Goal: Task Accomplishment & Management: Use online tool/utility

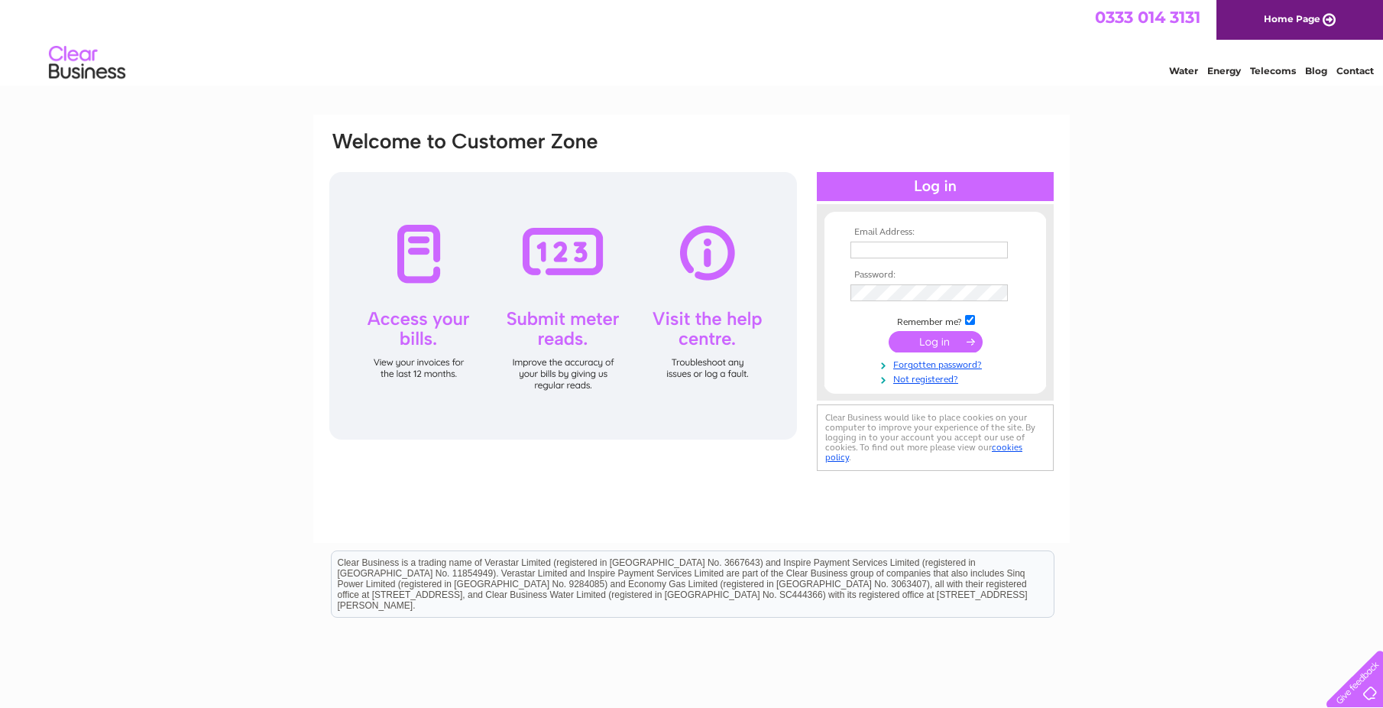
click at [886, 249] on input "text" at bounding box center [929, 249] width 157 height 17
paste input "finance@enjoyleisure.com"
type input "finance@enjoyleisure.com"
click at [922, 342] on input "submit" at bounding box center [936, 341] width 94 height 21
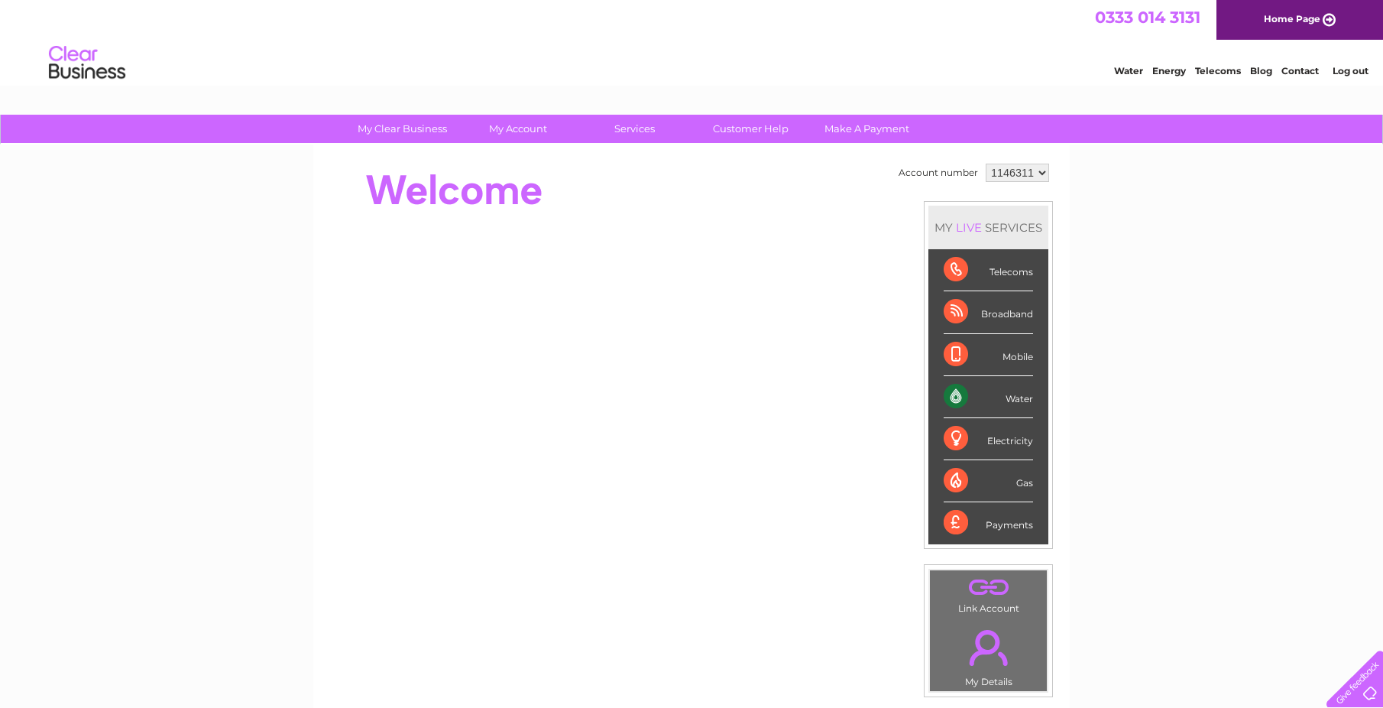
scroll to position [76, 0]
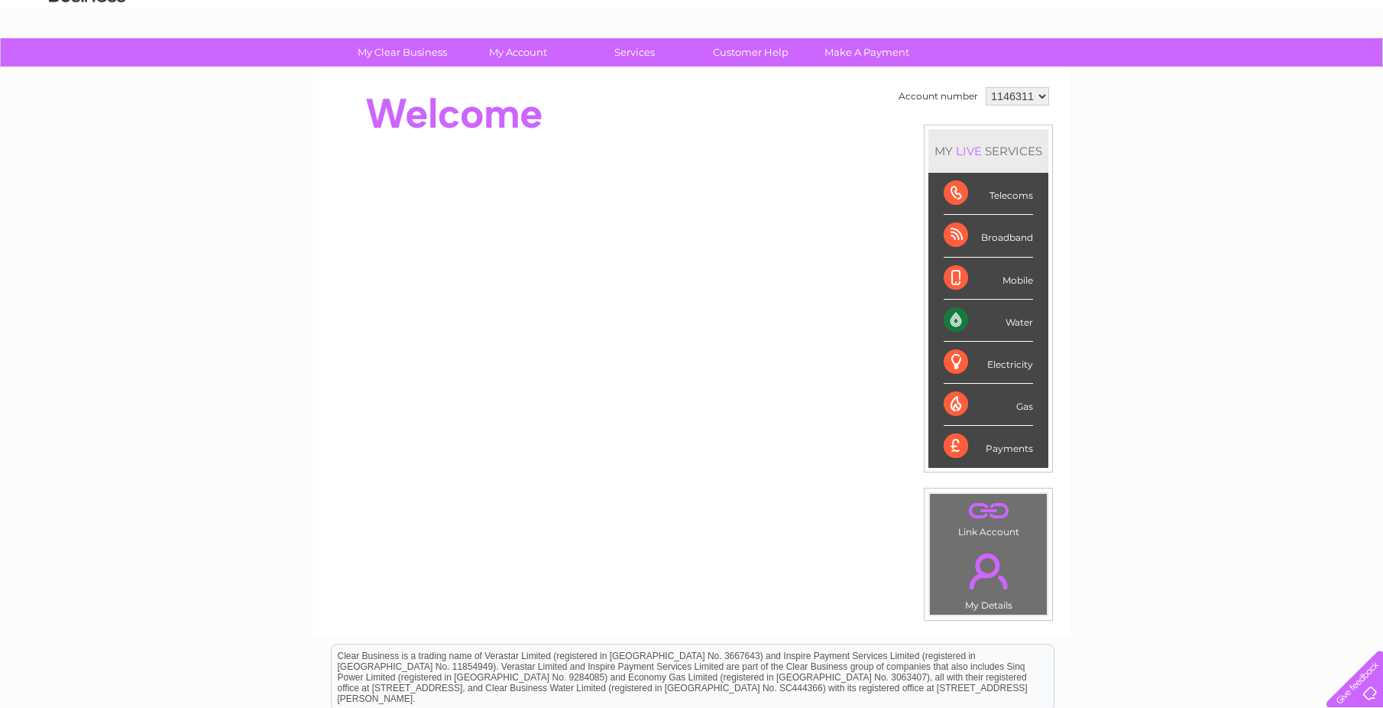
click at [952, 317] on div "Water" at bounding box center [988, 321] width 89 height 42
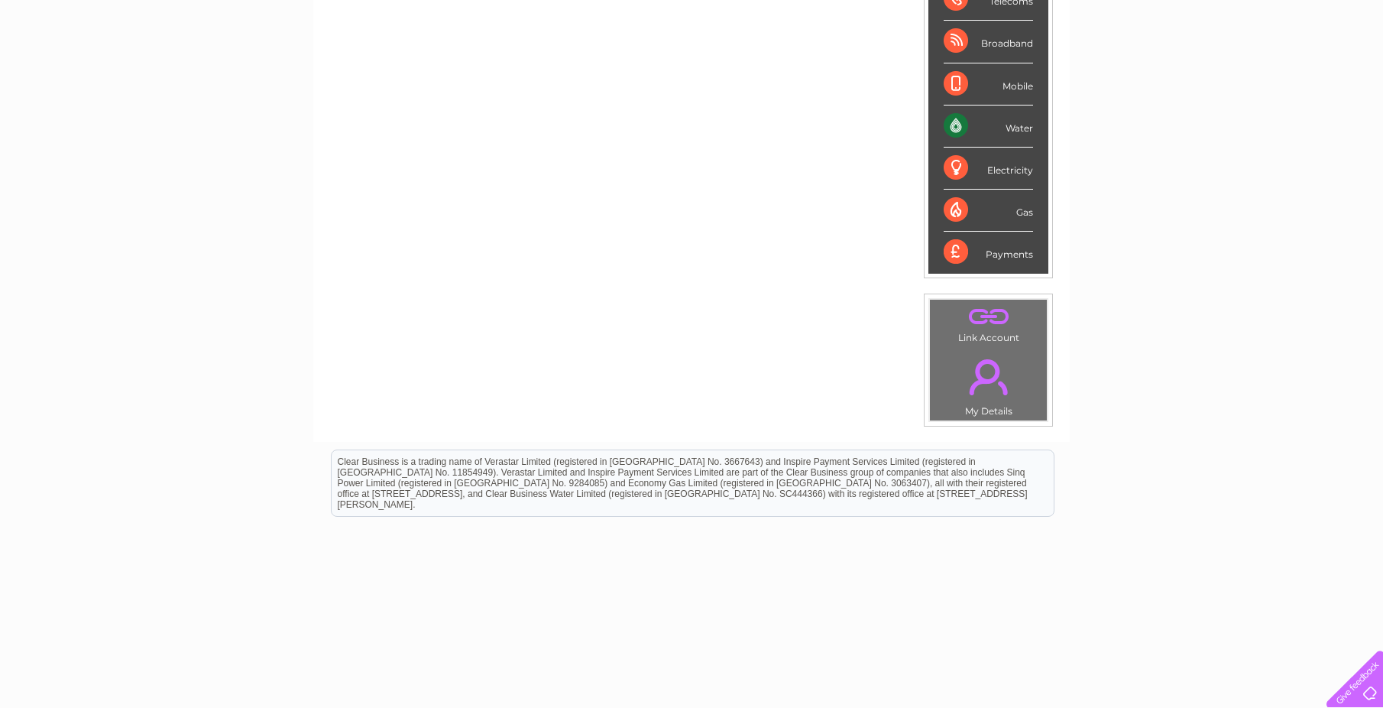
scroll to position [277, 0]
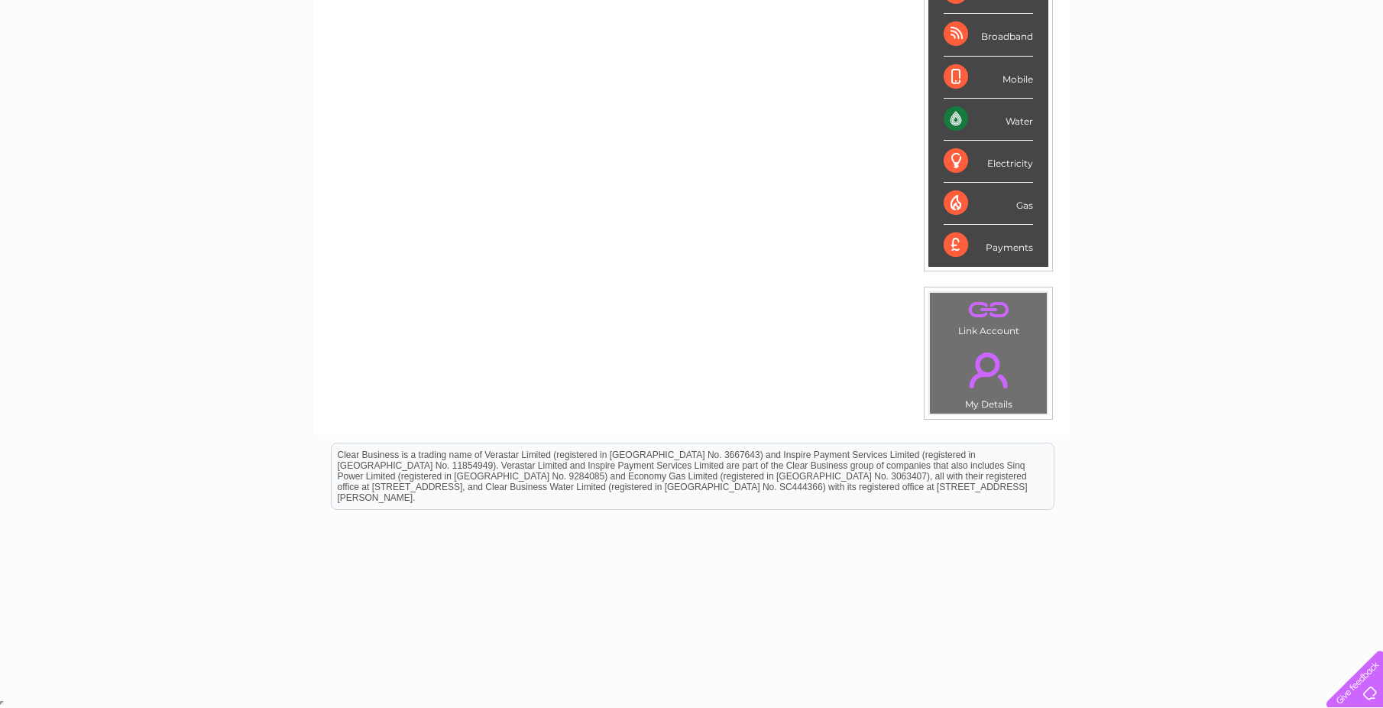
click at [980, 346] on link "." at bounding box center [988, 369] width 109 height 53
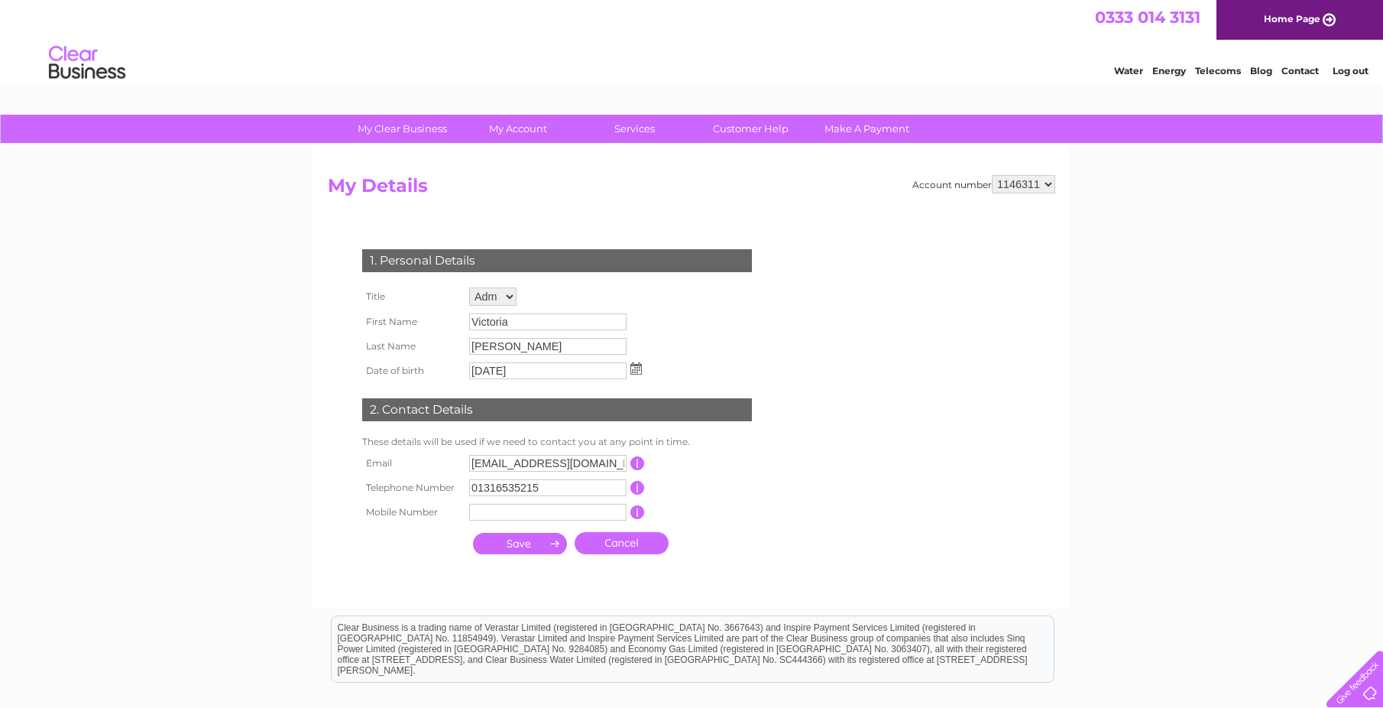
click at [1125, 73] on link "Water" at bounding box center [1128, 70] width 29 height 11
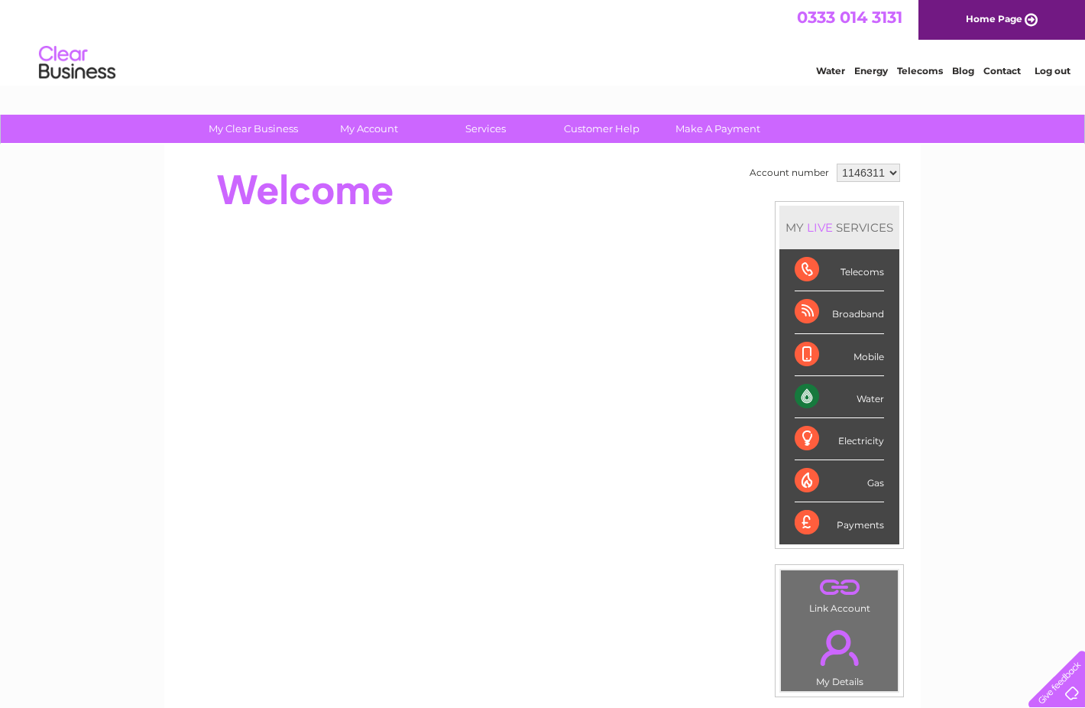
click at [872, 173] on select "1146311" at bounding box center [868, 173] width 63 height 18
click at [837, 164] on select "1146311" at bounding box center [868, 173] width 63 height 18
click at [822, 69] on link "Water" at bounding box center [830, 70] width 29 height 11
click at [812, 394] on div "Water" at bounding box center [839, 397] width 89 height 42
click at [595, 128] on link "Customer Help" at bounding box center [602, 129] width 126 height 28
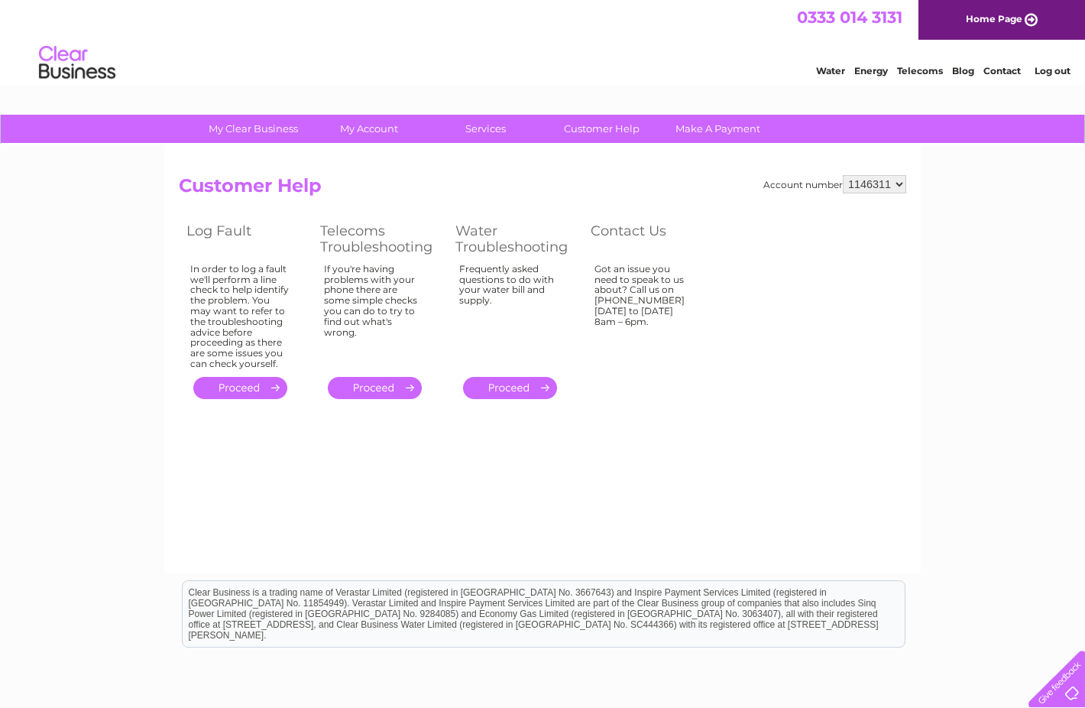
click at [495, 384] on link "." at bounding box center [510, 388] width 94 height 22
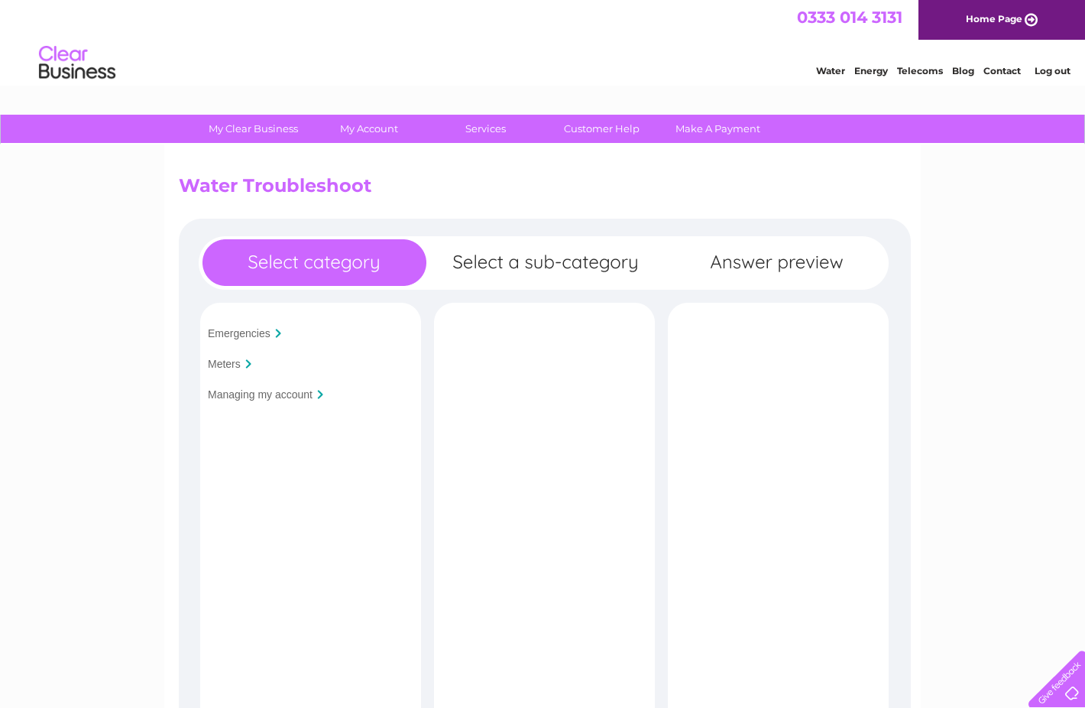
click at [235, 362] on input "Meters" at bounding box center [224, 364] width 33 height 12
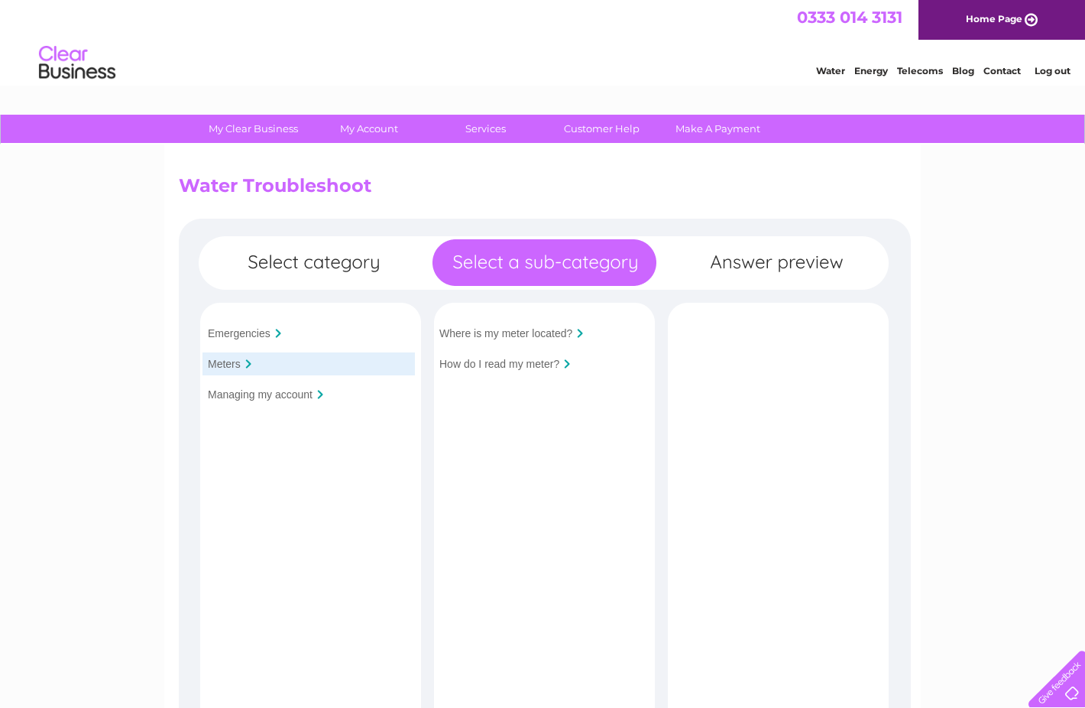
click at [548, 365] on input "How do I read my meter?" at bounding box center [499, 364] width 120 height 12
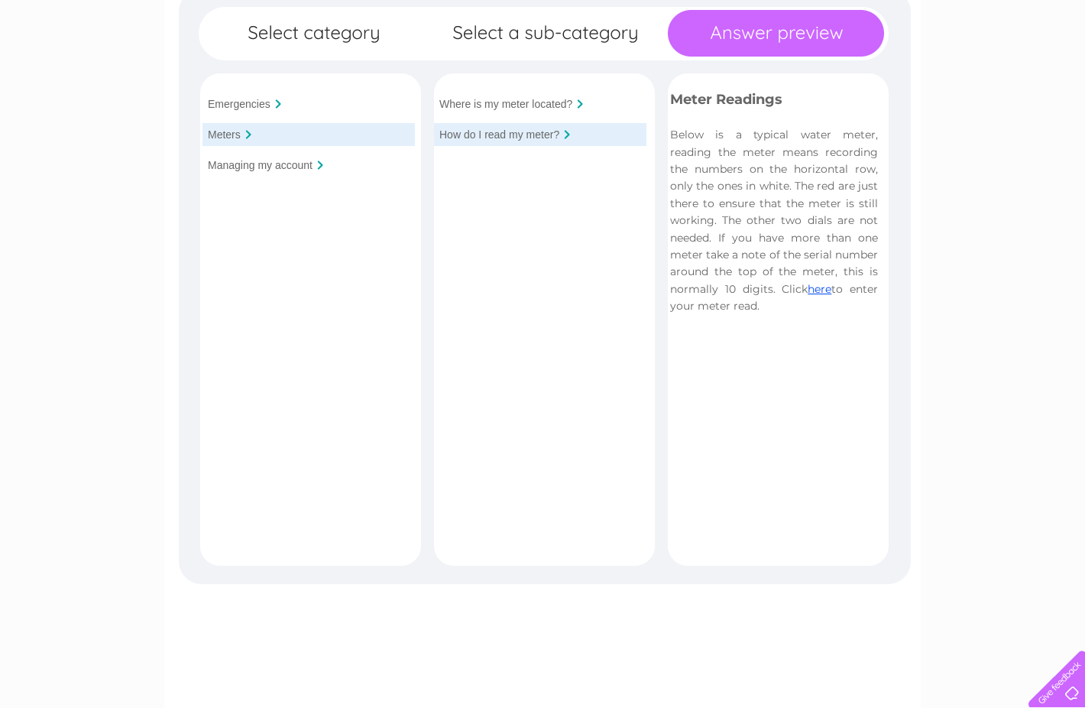
scroll to position [306, 0]
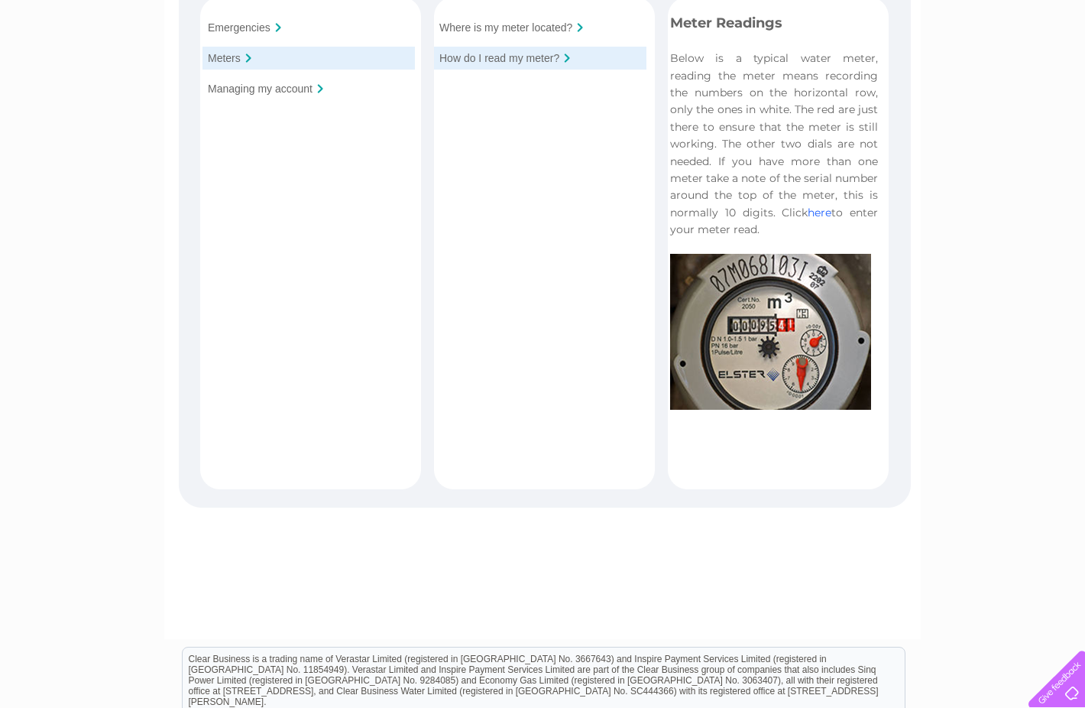
click at [818, 212] on link "here" at bounding box center [820, 213] width 24 height 14
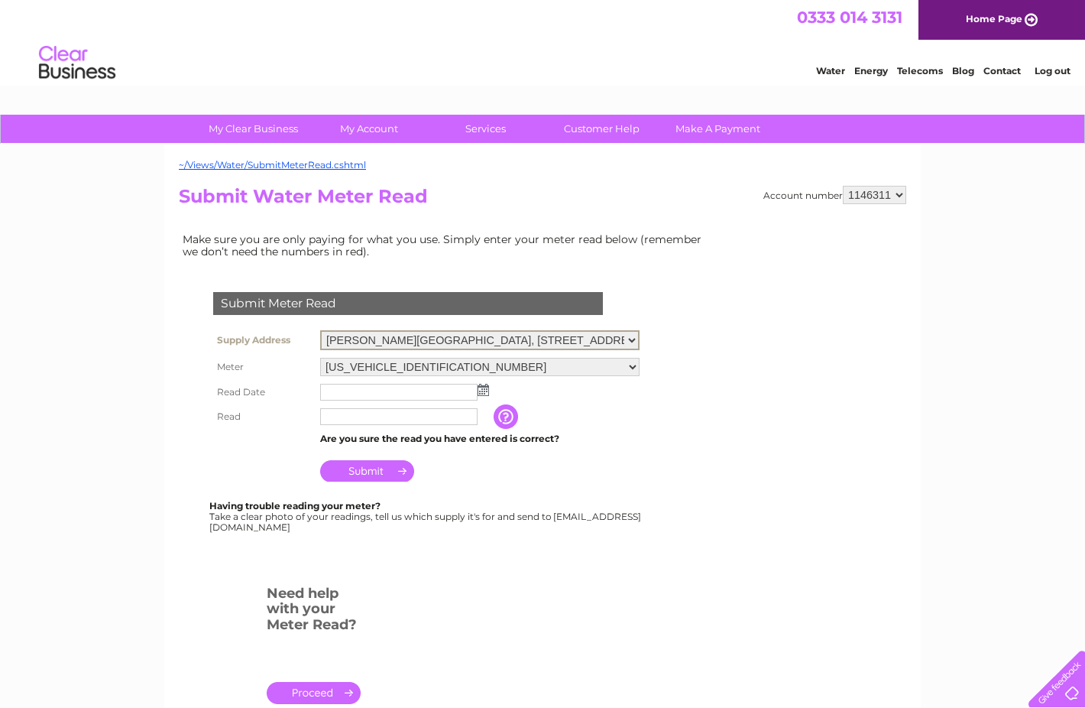
click at [635, 341] on select "Dunbar Sports Centre, Castle Park, Dunbar, East Lothian, EH42 1EU Lewisvale Ten…" at bounding box center [479, 340] width 319 height 20
select select "542905"
click at [320, 330] on select "Dunbar Sports Centre, Castle Park, Dunbar, East Lothian, EH42 1EU Lewisvale Ten…" at bounding box center [479, 340] width 319 height 20
click at [482, 389] on img at bounding box center [483, 388] width 11 height 12
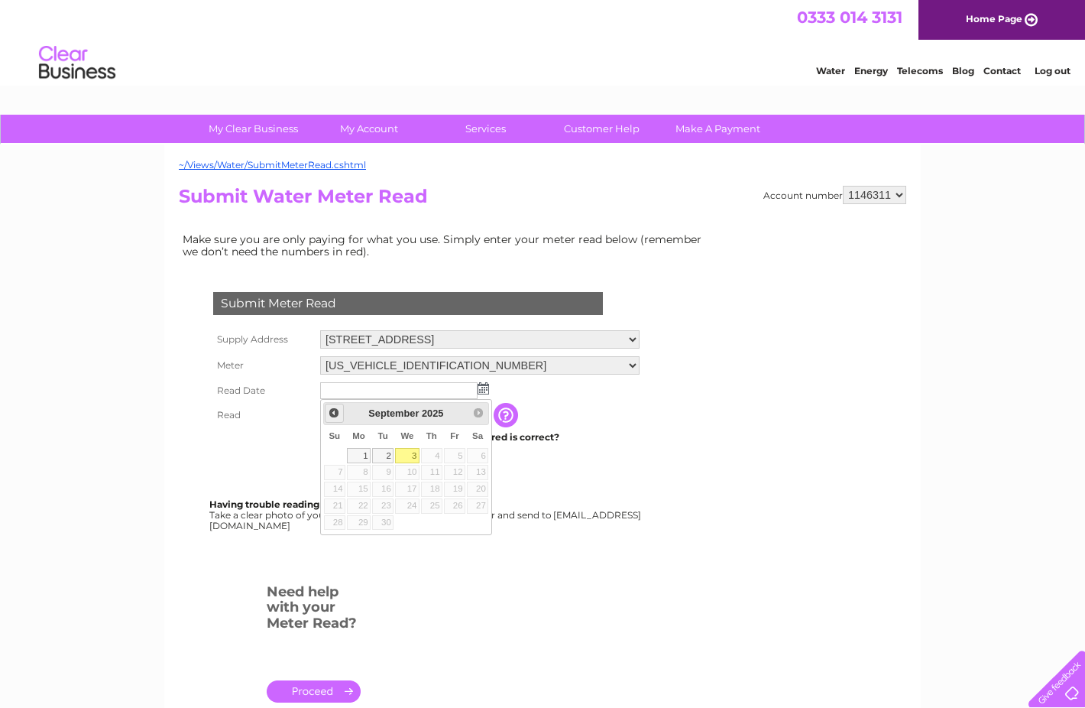
click at [331, 414] on span "Prev" at bounding box center [334, 413] width 12 height 12
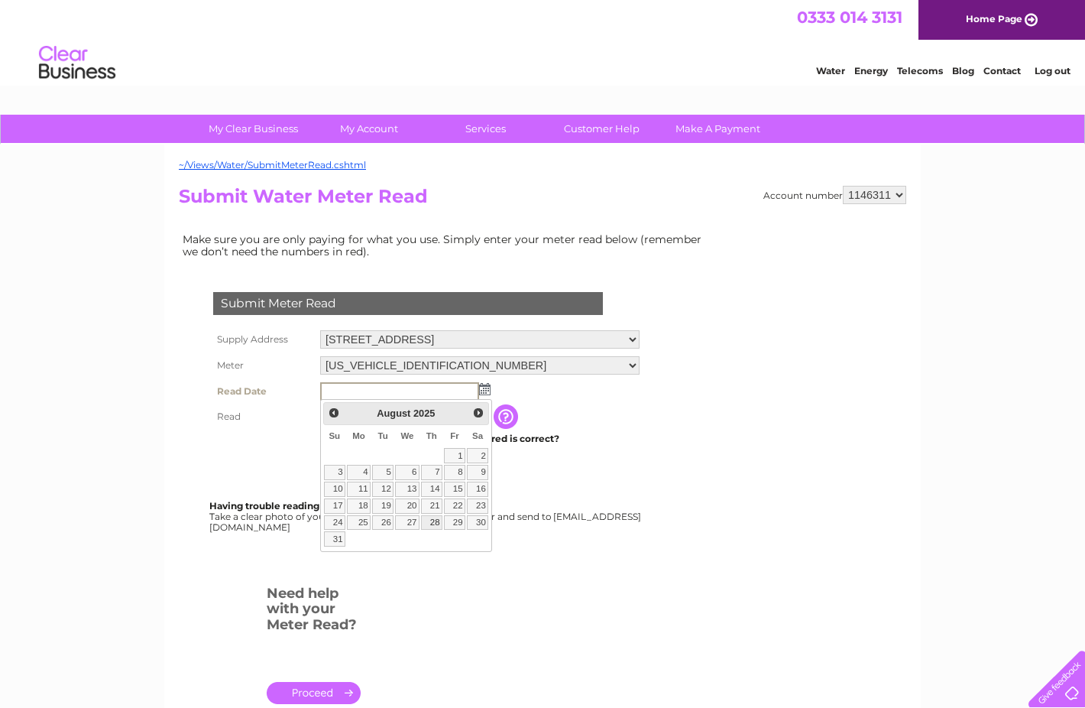
click at [433, 515] on link "28" at bounding box center [431, 522] width 21 height 15
type input "2025/08/28"
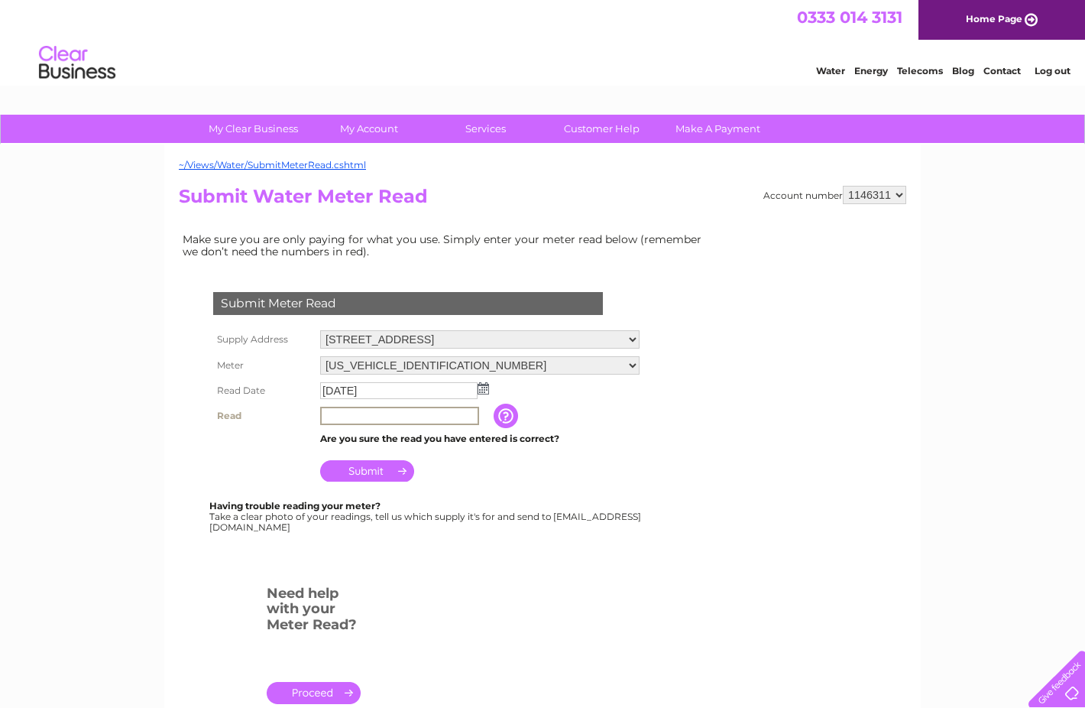
click at [346, 418] on input "text" at bounding box center [399, 416] width 159 height 18
drag, startPoint x: 380, startPoint y: 420, endPoint x: 216, endPoint y: 420, distance: 164.3
click at [216, 420] on tr "Read 17521 The reading you have just taken from your water meter. Our records i…" at bounding box center [426, 416] width 434 height 26
type input "17521"
click at [502, 417] on input "button" at bounding box center [508, 415] width 28 height 24
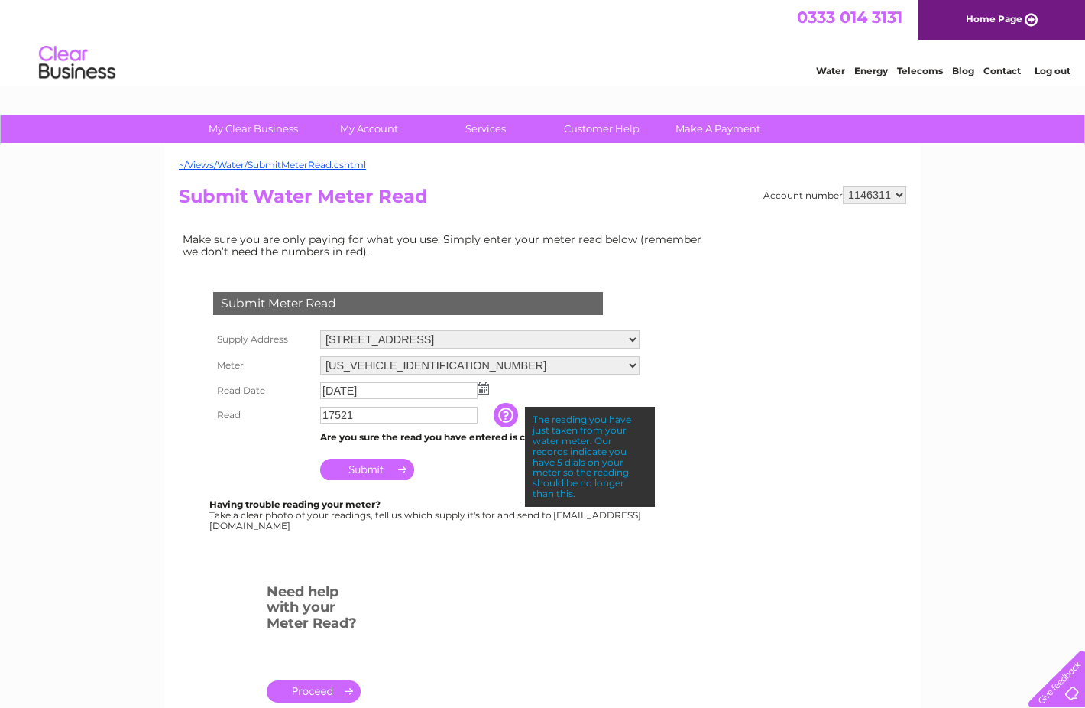
click at [381, 465] on input "Submit" at bounding box center [367, 469] width 94 height 21
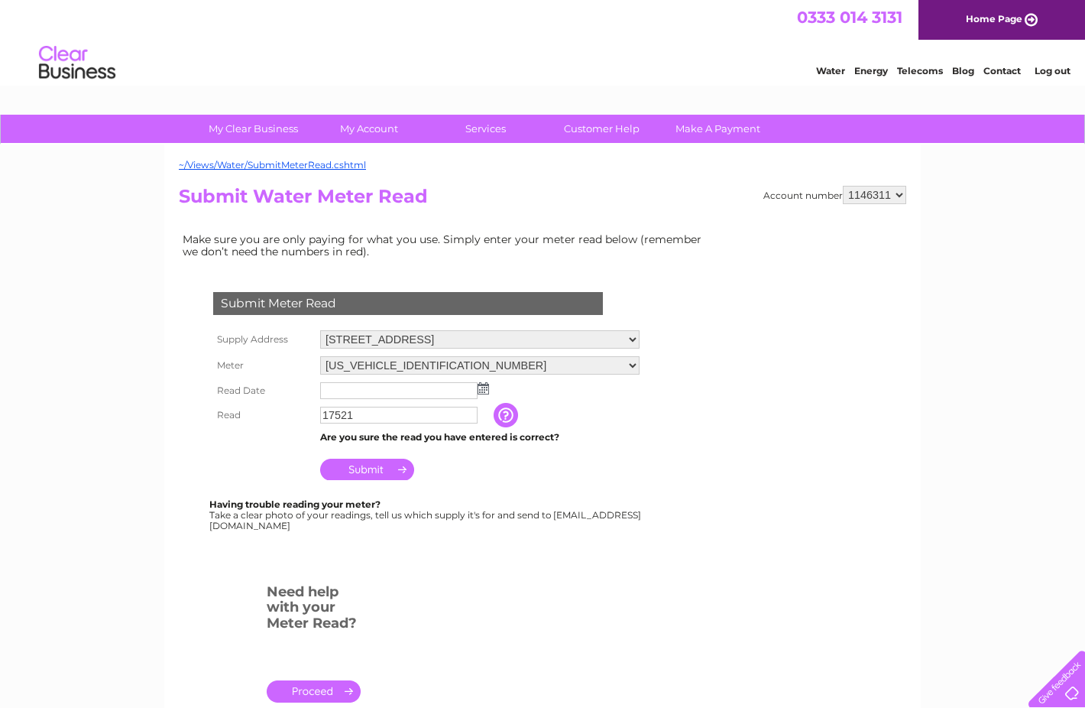
click at [631, 338] on select "[PERSON_NAME][GEOGRAPHIC_DATA], [GEOGRAPHIC_DATA], [GEOGRAPHIC_DATA], [GEOGRAPH…" at bounding box center [479, 339] width 319 height 18
select select "542784"
click at [320, 330] on select "[PERSON_NAME][GEOGRAPHIC_DATA], [GEOGRAPHIC_DATA], [GEOGRAPHIC_DATA], [GEOGRAPH…" at bounding box center [479, 340] width 319 height 20
click at [485, 391] on img at bounding box center [483, 388] width 11 height 12
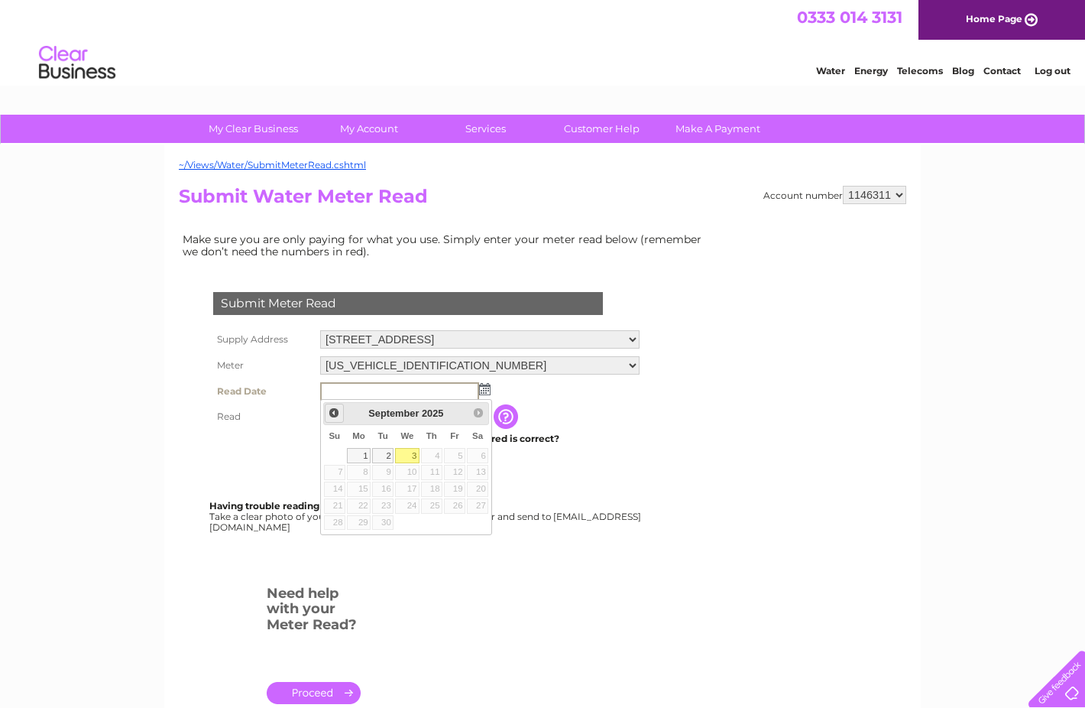
click at [335, 407] on span "Prev" at bounding box center [334, 413] width 12 height 12
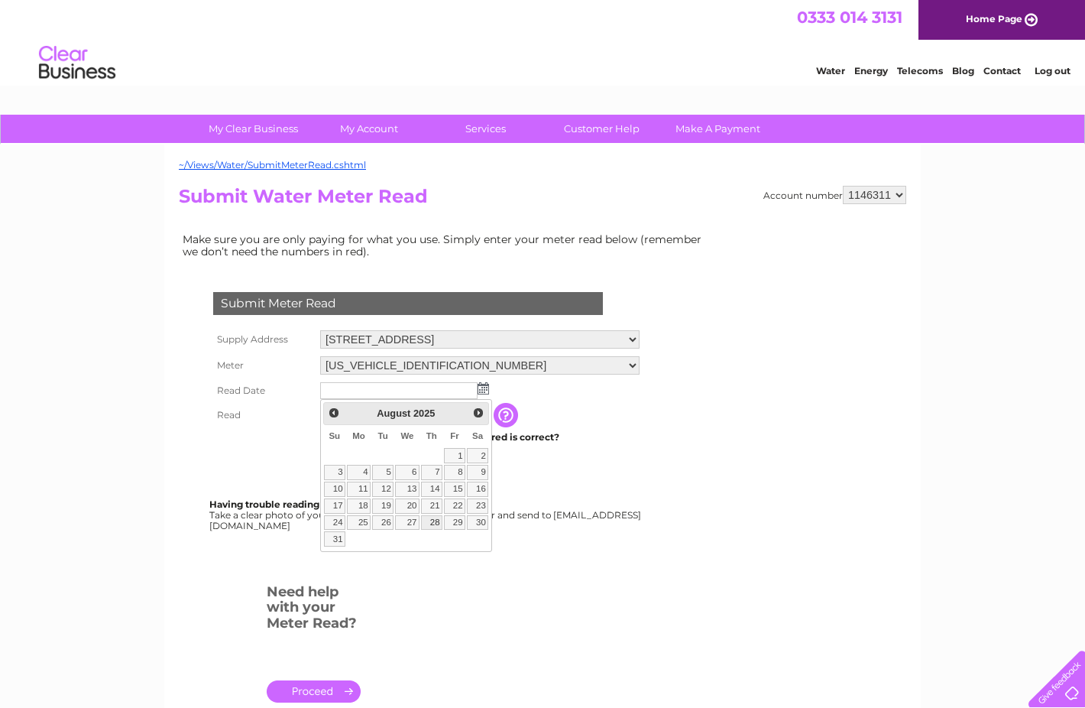
click at [434, 527] on link "28" at bounding box center [431, 522] width 21 height 15
type input "[DATE]"
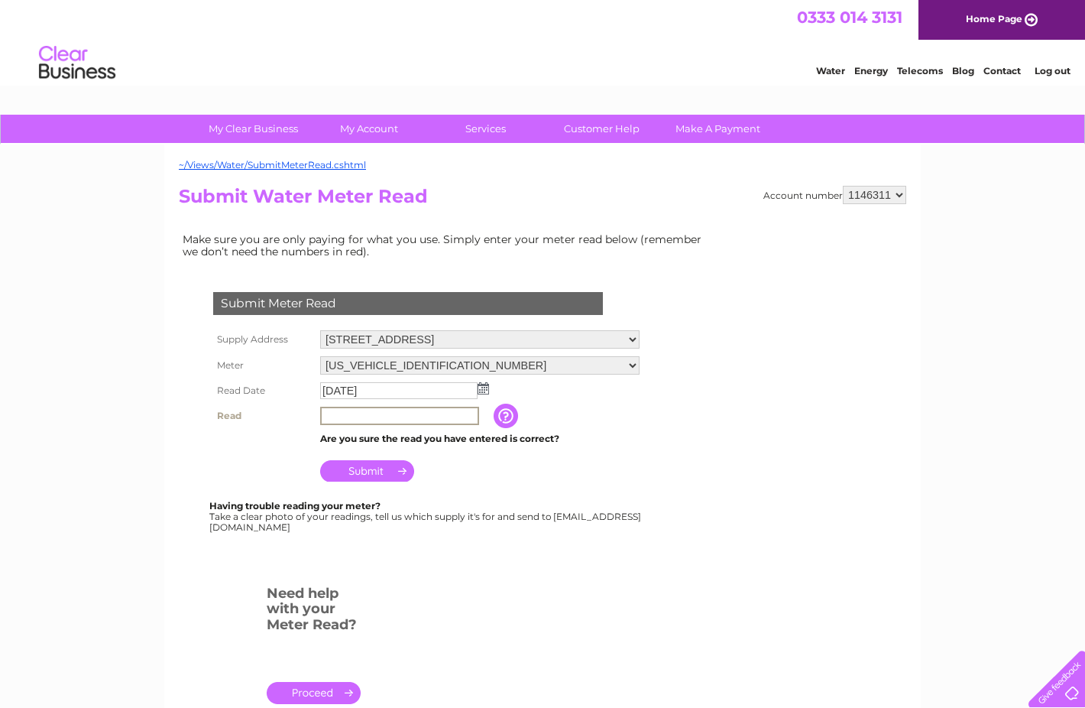
click at [343, 413] on input "text" at bounding box center [399, 416] width 159 height 18
type input "029641"
click at [352, 478] on input "Submit" at bounding box center [367, 469] width 94 height 21
click at [637, 335] on select "Dunbar Sports Centre, Castle Park, Dunbar, East Lothian, EH42 1EU Lewisvale Ten…" at bounding box center [479, 339] width 319 height 18
select select "542779"
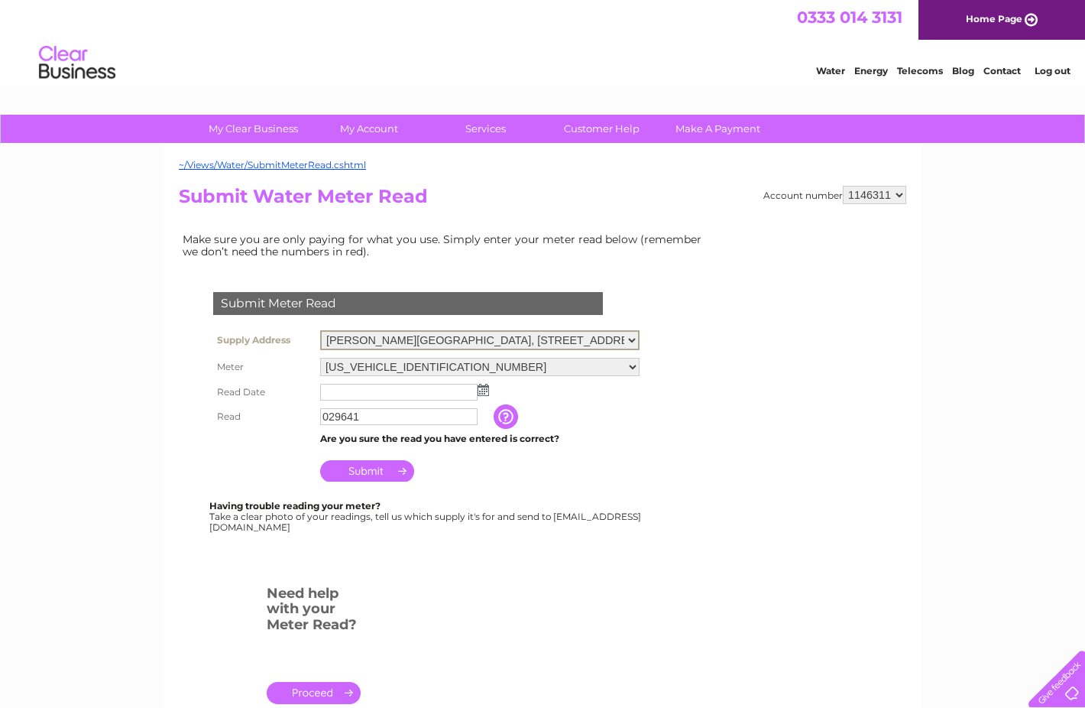
click at [320, 330] on select "Dunbar Sports Centre, Castle Park, Dunbar, East Lothian, EH42 1EU Lewisvale Ten…" at bounding box center [479, 340] width 319 height 20
click at [491, 389] on td at bounding box center [479, 390] width 327 height 24
click at [486, 387] on img at bounding box center [483, 388] width 11 height 12
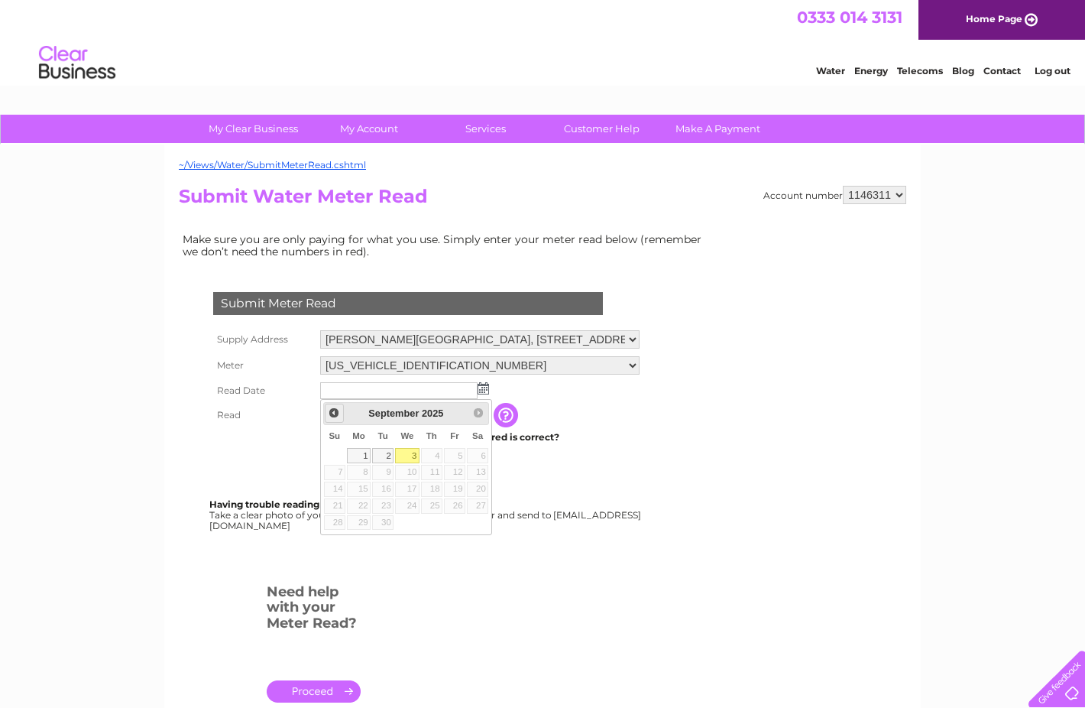
click at [341, 411] on link "Prev" at bounding box center [334, 413] width 19 height 19
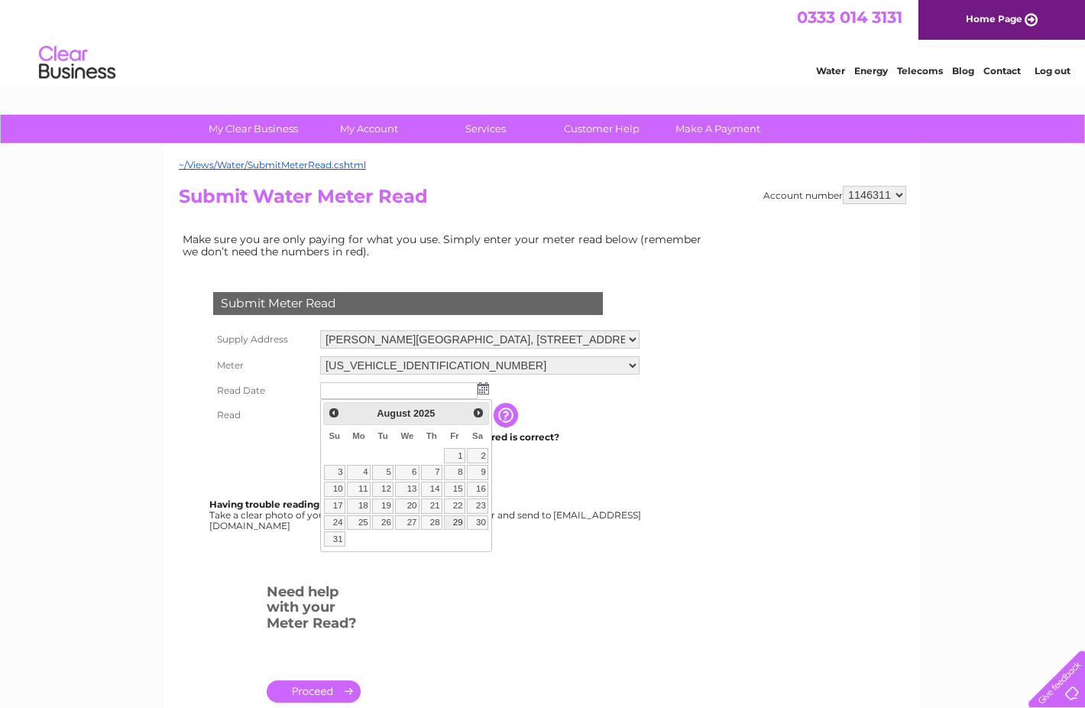
click at [446, 522] on link "29" at bounding box center [454, 522] width 21 height 15
type input "2025/08/29"
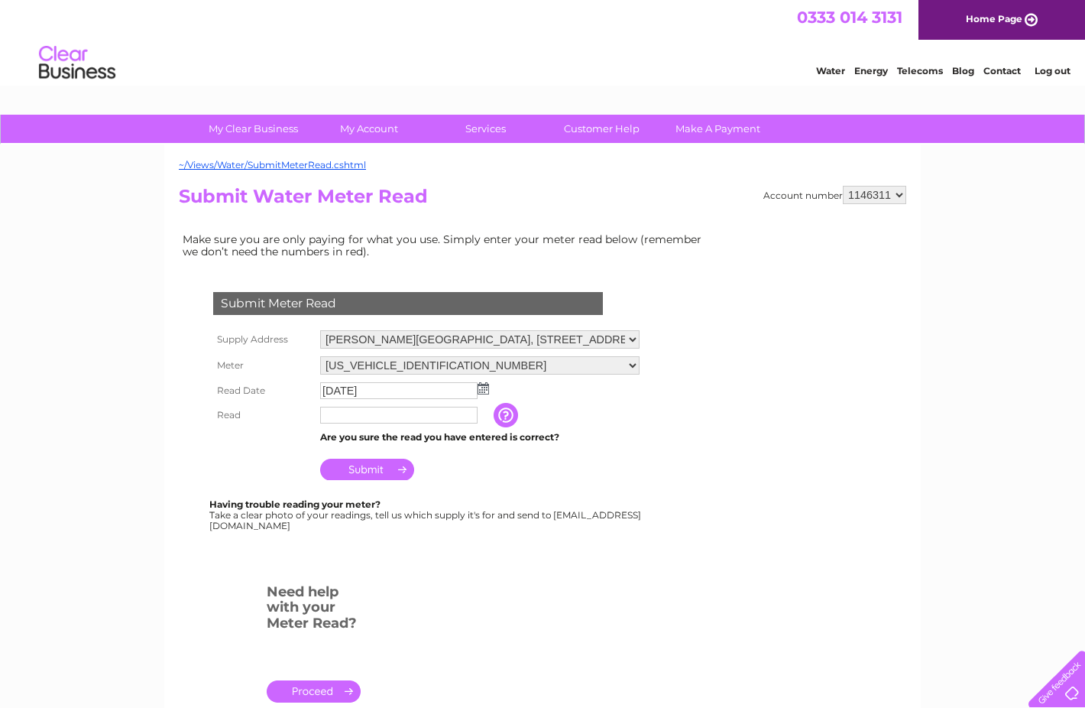
click at [388, 413] on input "text" at bounding box center [398, 415] width 157 height 17
type input "52911"
click input "Submit"
select select "542907"
click at [320, 330] on select "Dunbar Sports Centre, Castle Park, Dunbar, East Lothian, EH42 1EU Lewisvale Ten…" at bounding box center [479, 340] width 319 height 20
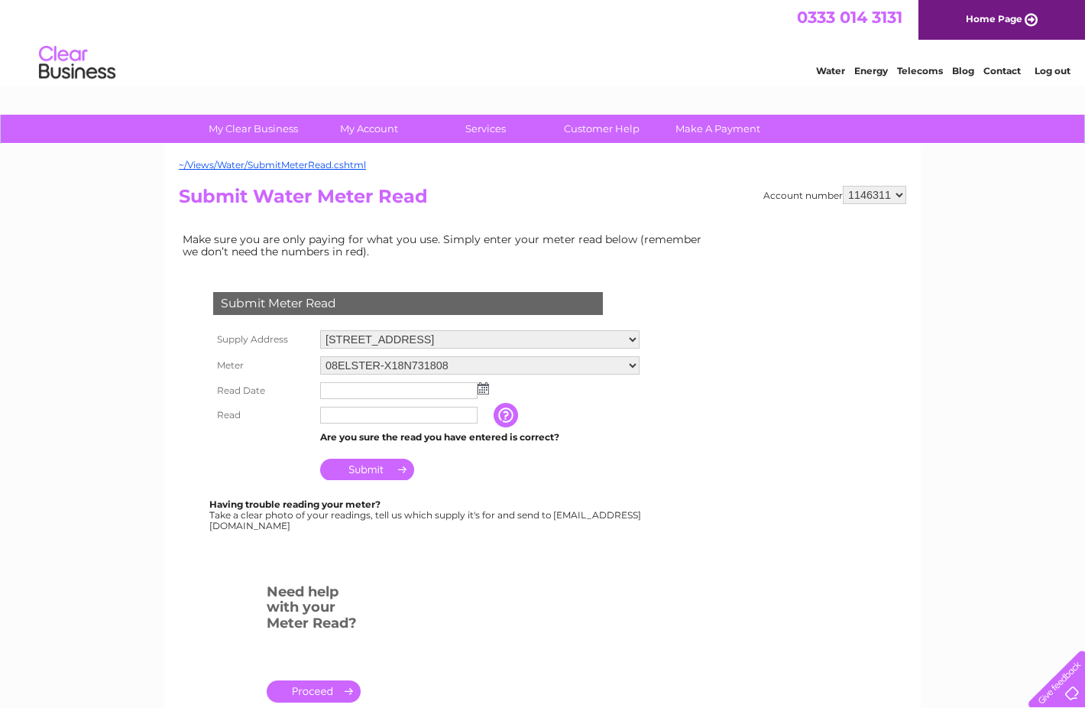
click at [485, 386] on img at bounding box center [483, 388] width 11 height 12
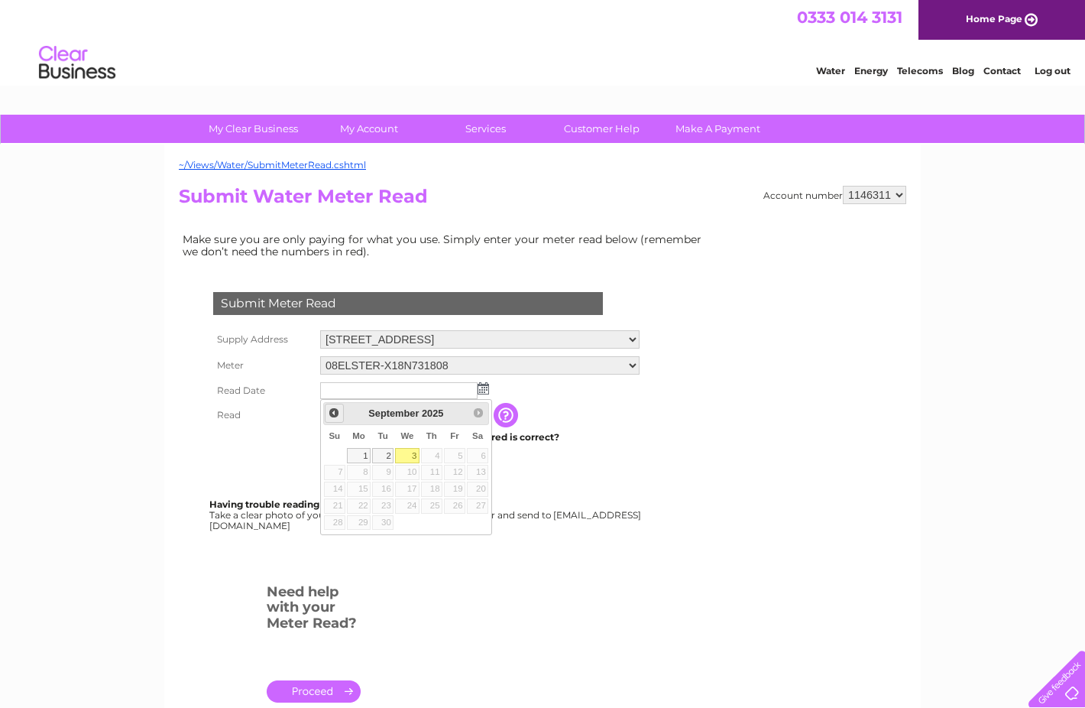
click at [333, 415] on span "Prev" at bounding box center [334, 413] width 12 height 12
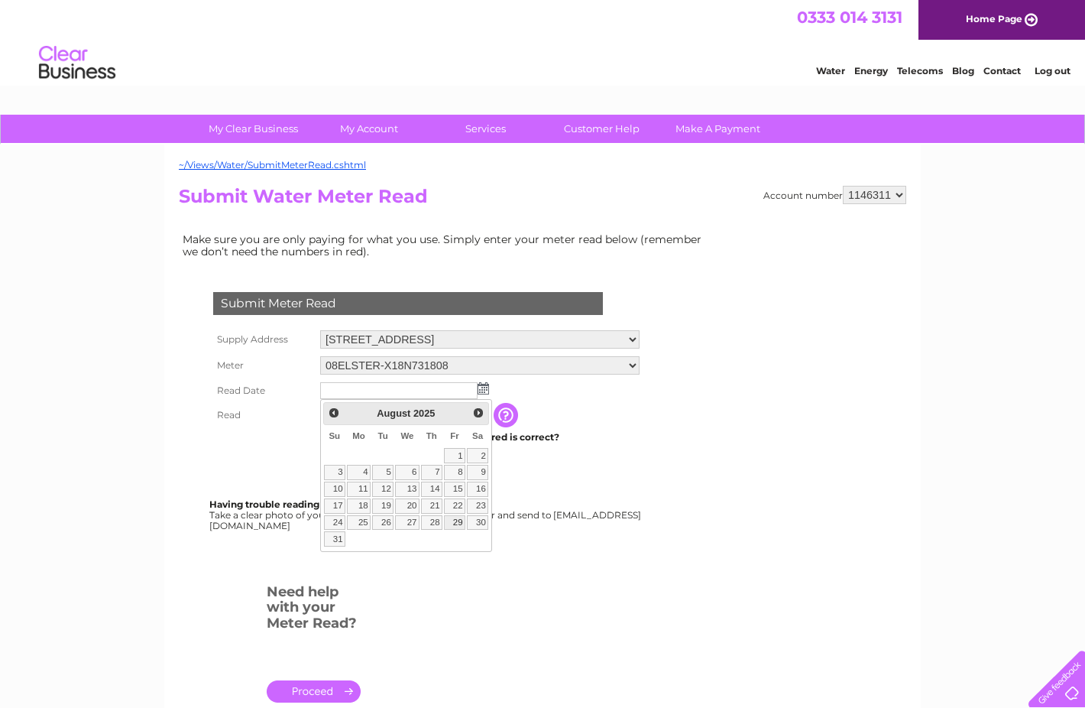
click at [459, 520] on link "29" at bounding box center [454, 522] width 21 height 15
type input "2025/08/29"
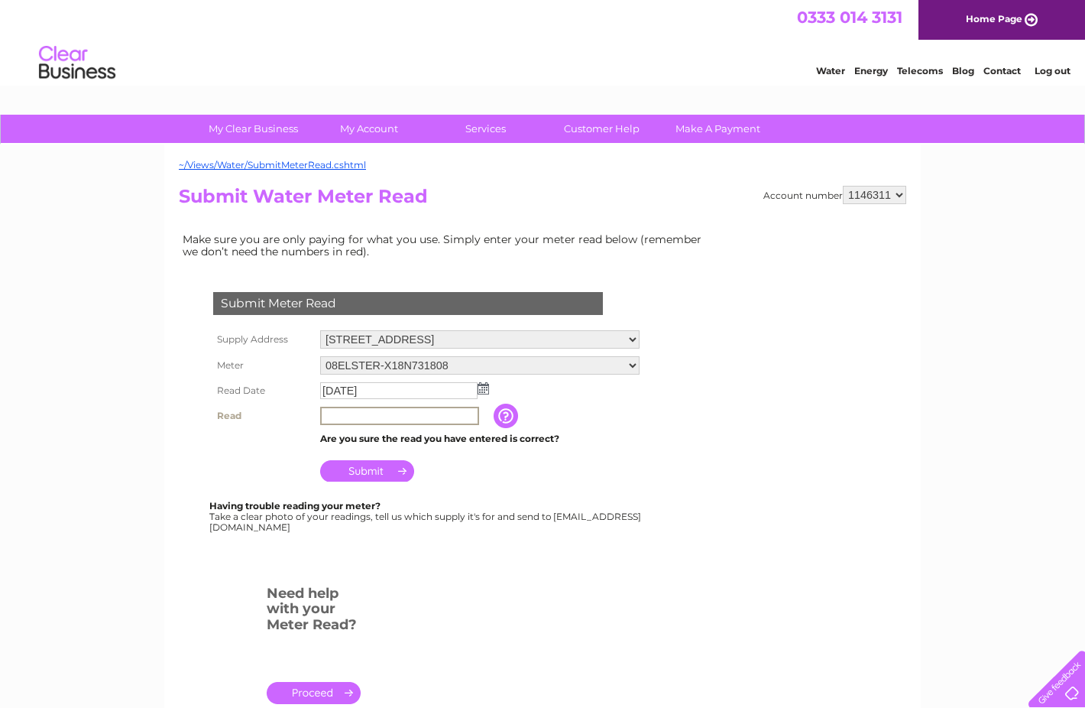
click at [408, 414] on input "text" at bounding box center [399, 416] width 159 height 18
type input "32131"
click at [332, 473] on input "Submit" at bounding box center [367, 470] width 94 height 21
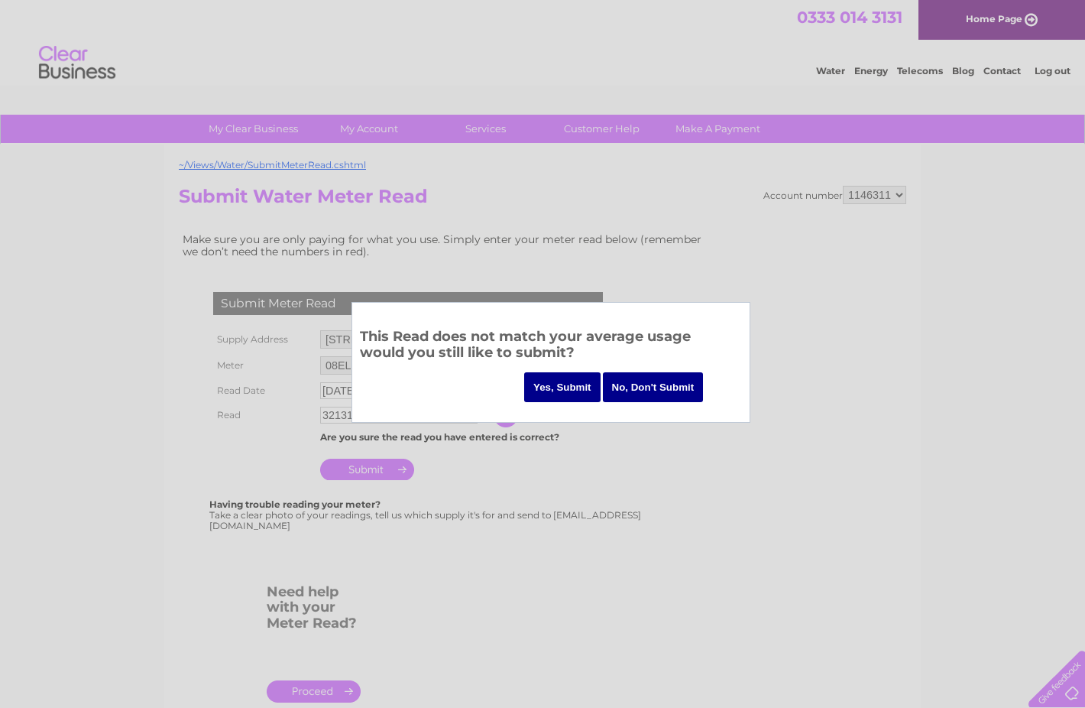
click at [662, 378] on input "No, Don't Submit" at bounding box center [653, 387] width 101 height 30
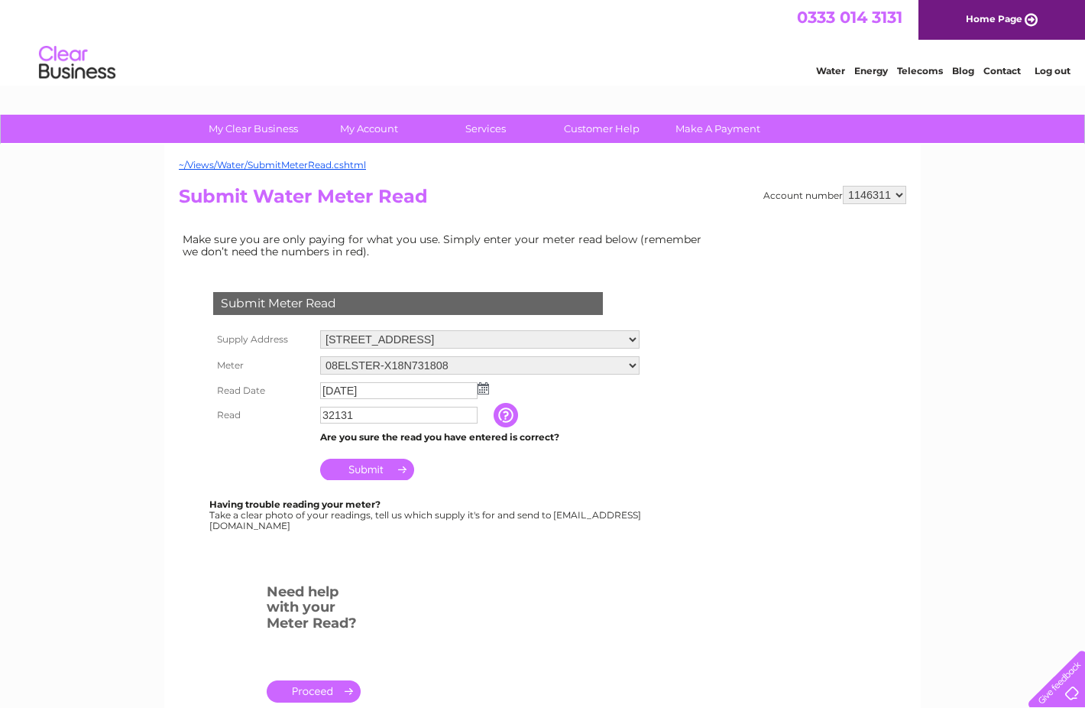
click at [401, 462] on input "Submit" at bounding box center [367, 469] width 94 height 21
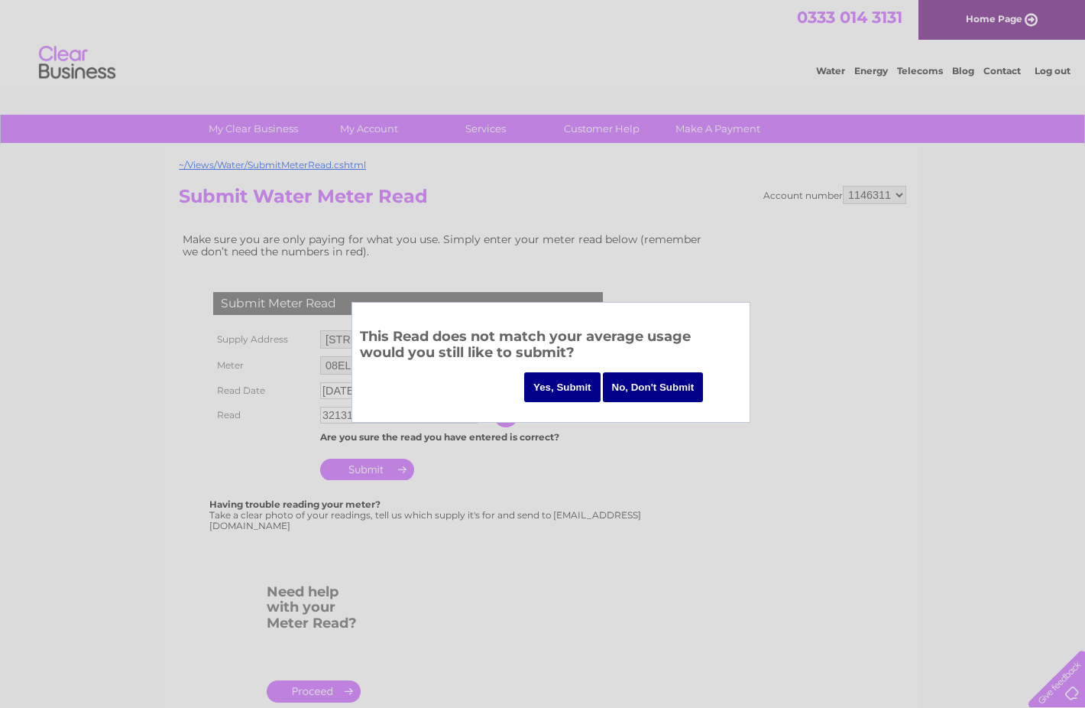
click input "Yes, Submit"
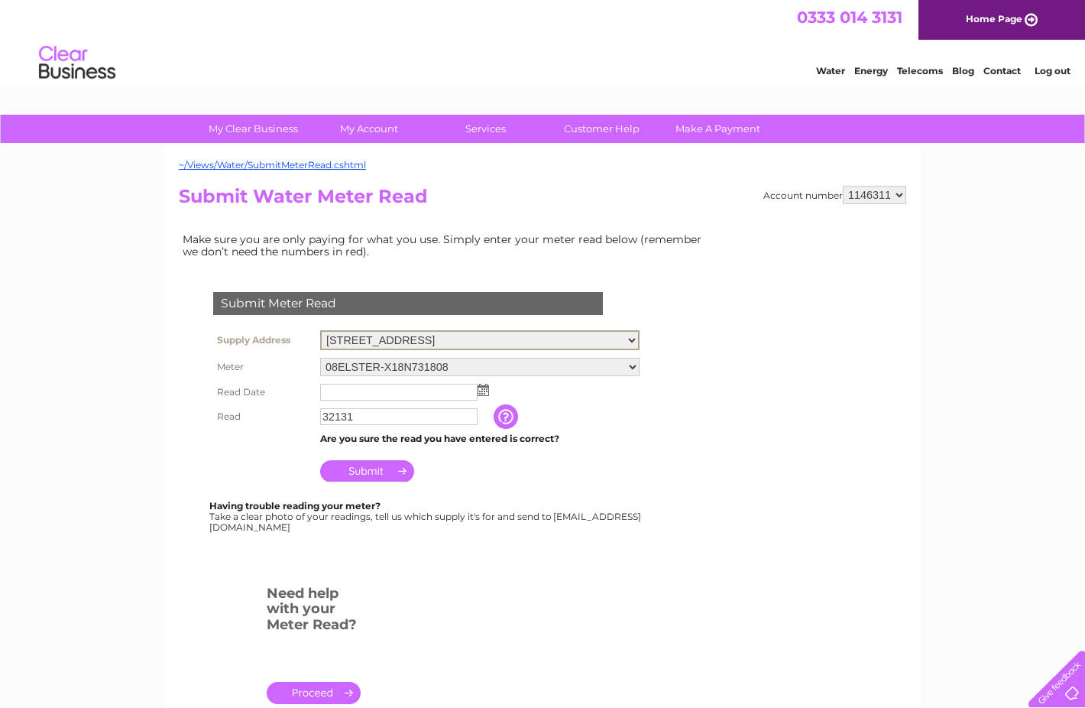
click at [630, 338] on select "[PERSON_NAME][GEOGRAPHIC_DATA], [GEOGRAPHIC_DATA], [GEOGRAPHIC_DATA], [GEOGRAPH…" at bounding box center [479, 340] width 319 height 20
select select "542785"
click at [320, 330] on select "[PERSON_NAME][GEOGRAPHIC_DATA], [GEOGRAPHIC_DATA], [GEOGRAPHIC_DATA], [GEOGRAPH…" at bounding box center [479, 340] width 319 height 20
click at [484, 387] on img at bounding box center [483, 388] width 11 height 12
click at [483, 385] on img at bounding box center [483, 388] width 11 height 12
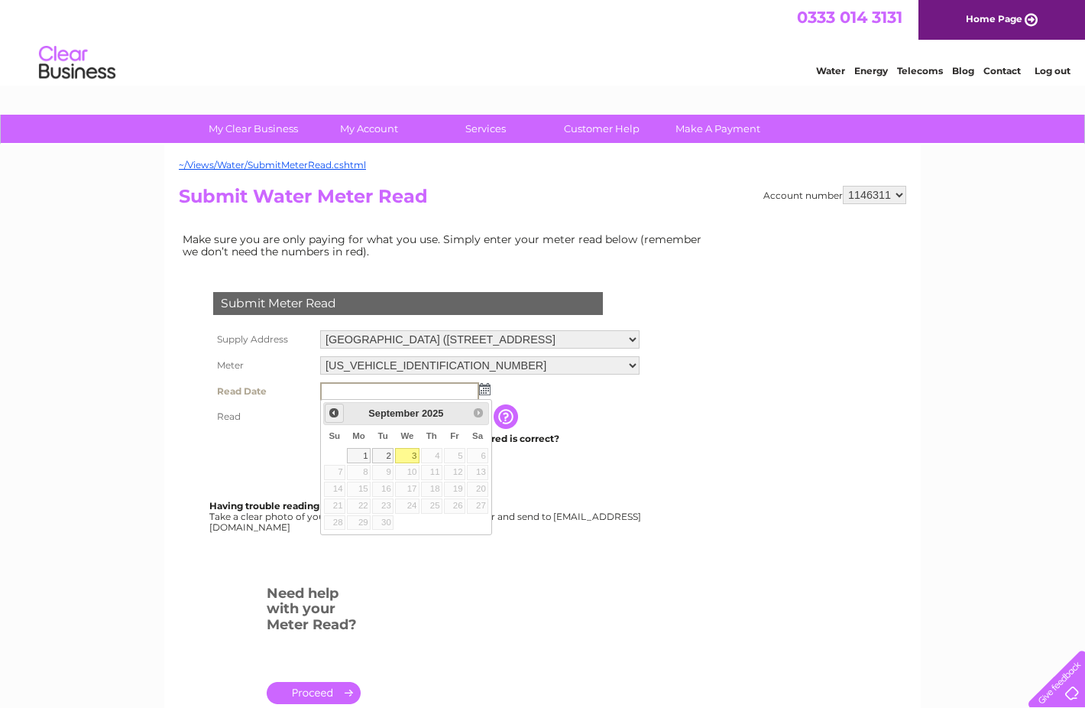
click at [335, 413] on span "Prev" at bounding box center [334, 413] width 12 height 12
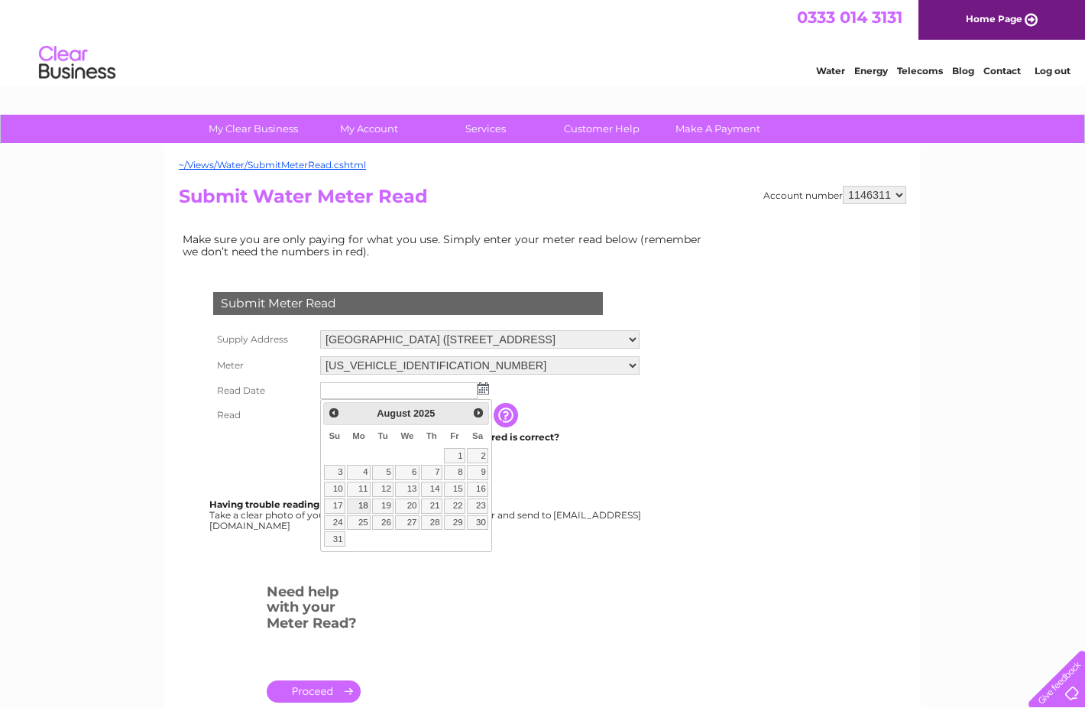
click at [361, 504] on link "18" at bounding box center [359, 505] width 24 height 15
type input "2025/08/18"
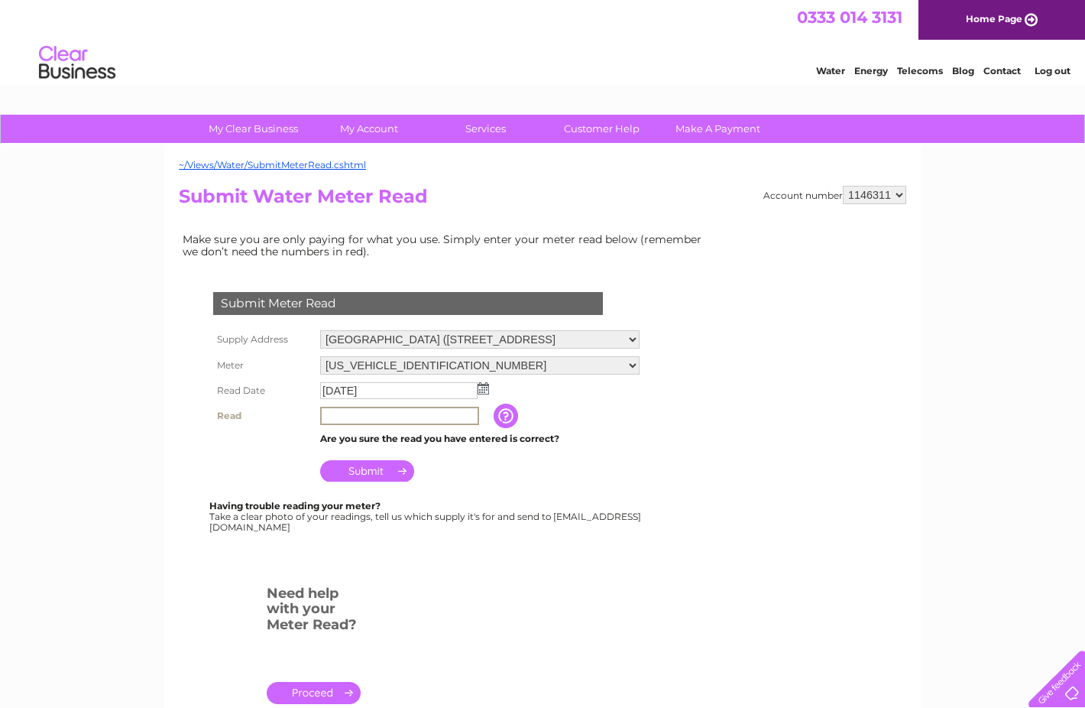
click at [366, 414] on input "text" at bounding box center [399, 416] width 159 height 18
type input "59687"
click input "Submit"
